Goal: Task Accomplishment & Management: Use online tool/utility

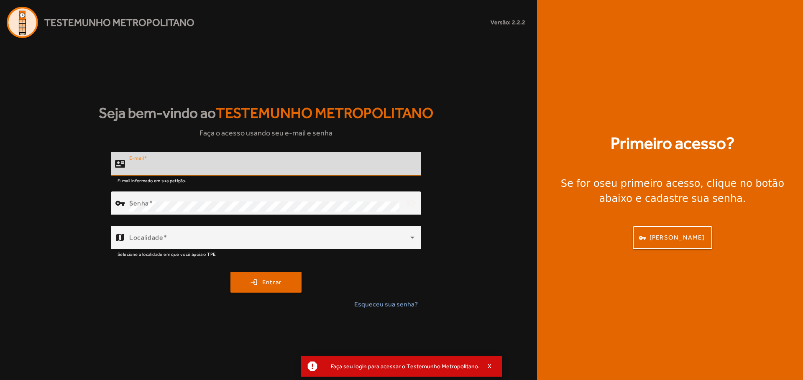
click at [212, 163] on input "E-mail" at bounding box center [271, 167] width 285 height 10
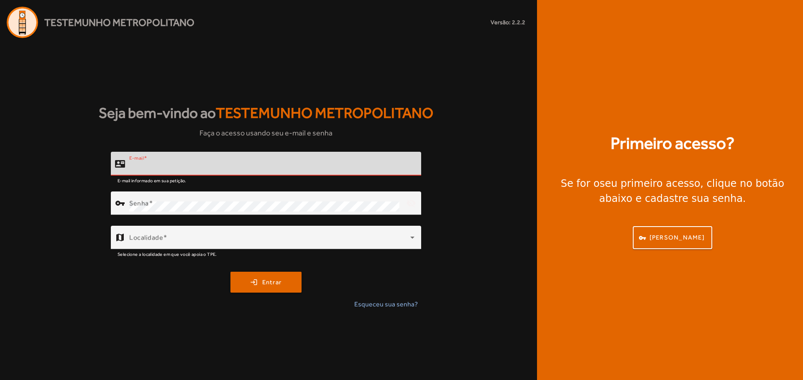
paste input "**********"
type input "**********"
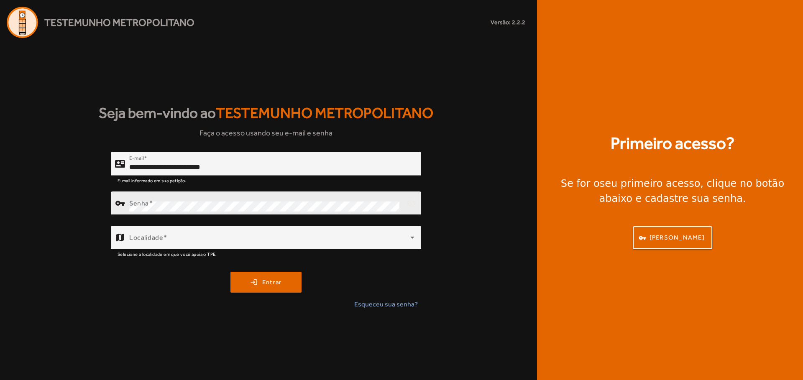
click at [260, 197] on div "Senha" at bounding box center [264, 202] width 270 height 23
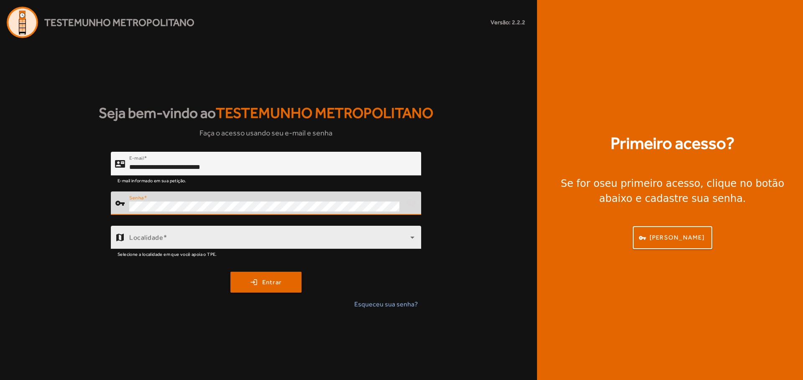
click at [283, 232] on div "Localidade" at bounding box center [271, 237] width 285 height 23
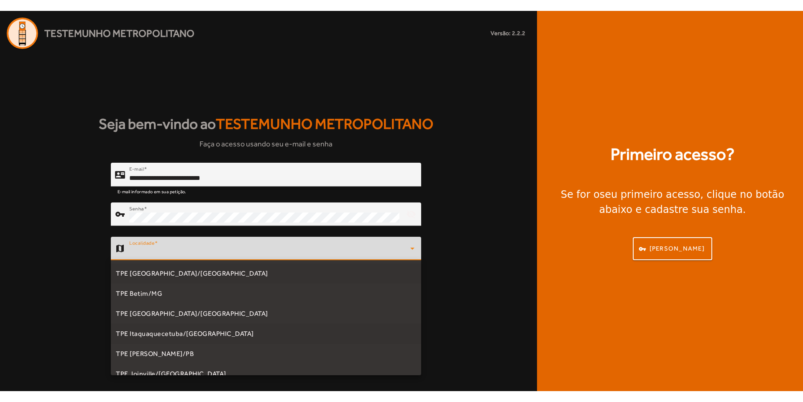
scroll to position [211, 0]
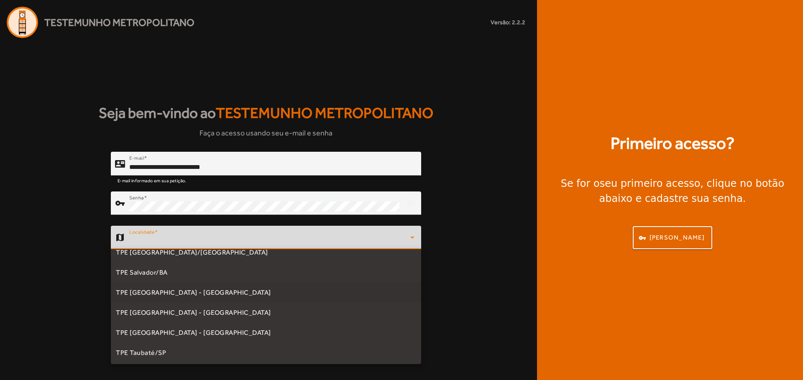
click at [233, 296] on mat-option "TPE [GEOGRAPHIC_DATA] - [GEOGRAPHIC_DATA]" at bounding box center [266, 293] width 310 height 20
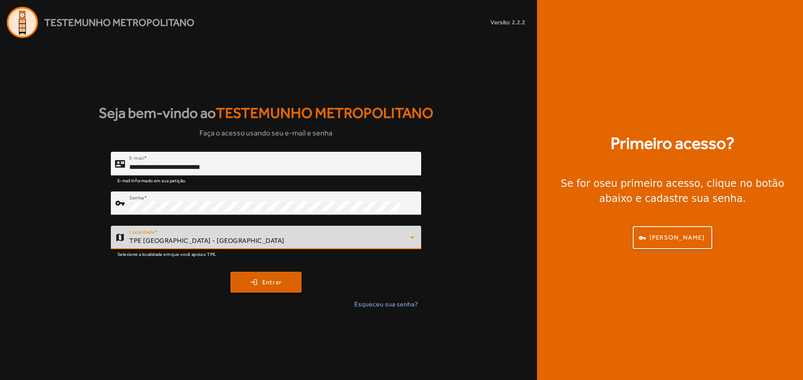
click at [267, 280] on span "Entrar" at bounding box center [272, 283] width 20 height 10
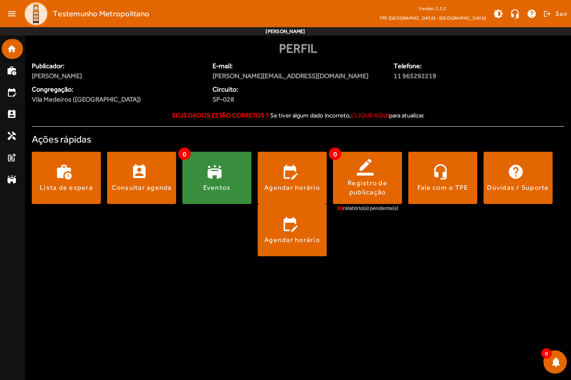
click at [337, 332] on body "menu Testemunho Metropolitano Versão: 2.2.2 TPE [GEOGRAPHIC_DATA] - Centro brig…" at bounding box center [285, 190] width 571 height 380
click at [454, 277] on body "menu Testemunho Metropolitano Versão: 2.2.2 TPE [GEOGRAPHIC_DATA] - Centro brig…" at bounding box center [285, 190] width 571 height 380
click at [388, 260] on div "work_history Lista de espera perm_contact_calendar Consultar agenda 0 stadium E…" at bounding box center [298, 205] width 532 height 121
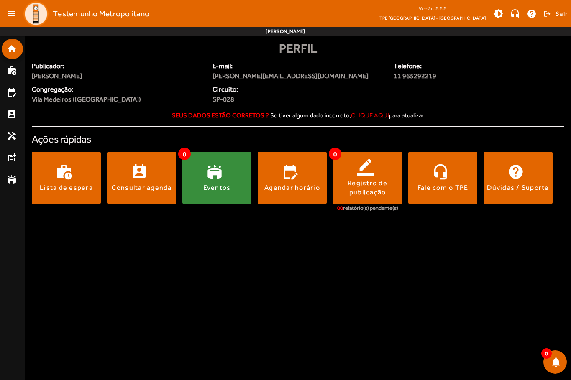
click at [455, 282] on body "menu Testemunho Metropolitano Versão: 2.2.2 TPE [GEOGRAPHIC_DATA] - Centro brig…" at bounding box center [285, 190] width 571 height 380
